Goal: Task Accomplishment & Management: Use online tool/utility

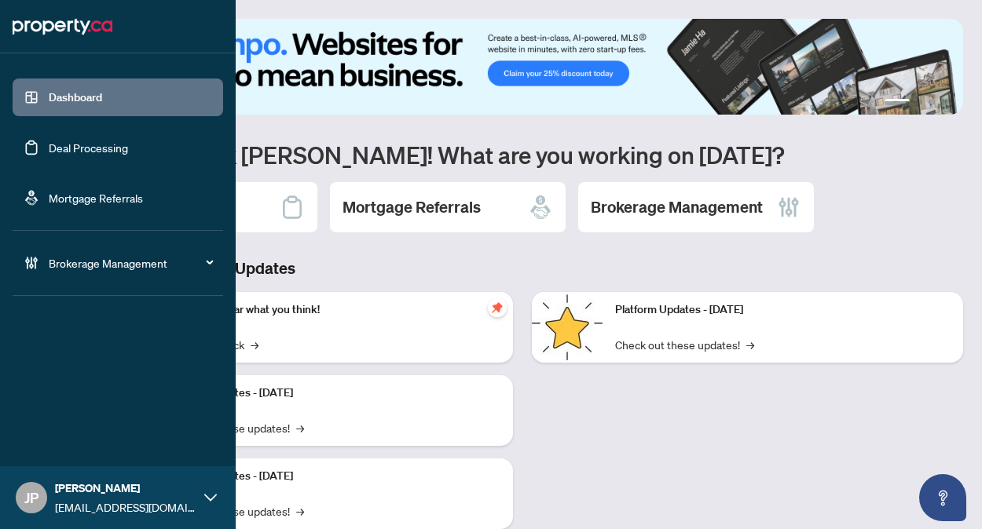
click at [230, 206] on ul "Dashboard Deal Processing Mortgage Referrals Brokerage Management" at bounding box center [118, 180] width 236 height 229
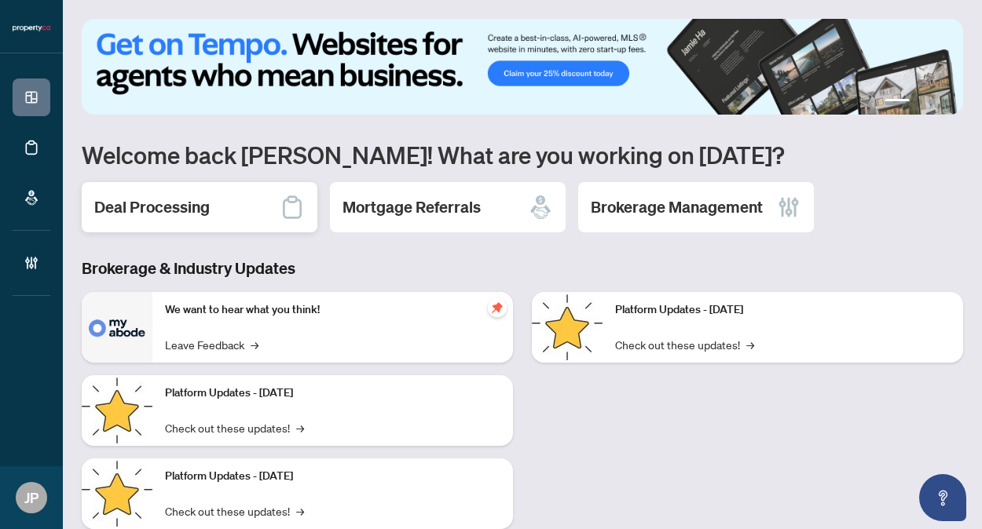
click at [273, 208] on div "Deal Processing" at bounding box center [200, 207] width 236 height 50
